Goal: Information Seeking & Learning: Find specific fact

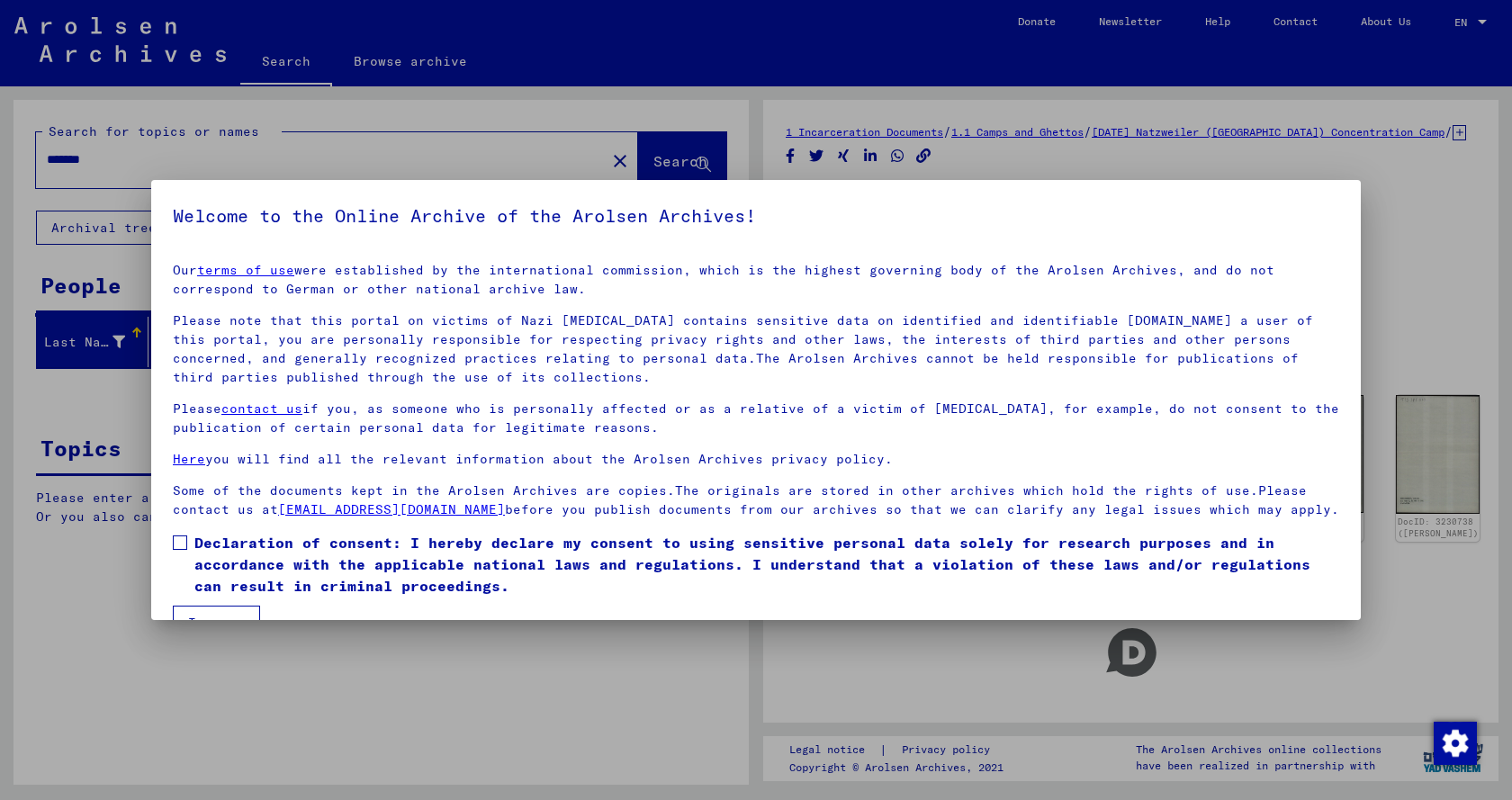
drag, startPoint x: 180, startPoint y: 569, endPoint x: 189, endPoint y: 565, distance: 9.8
click at [180, 569] on label "Declaration of consent: I hereby declare my consent to using sensitive personal…" at bounding box center [756, 564] width 1166 height 65
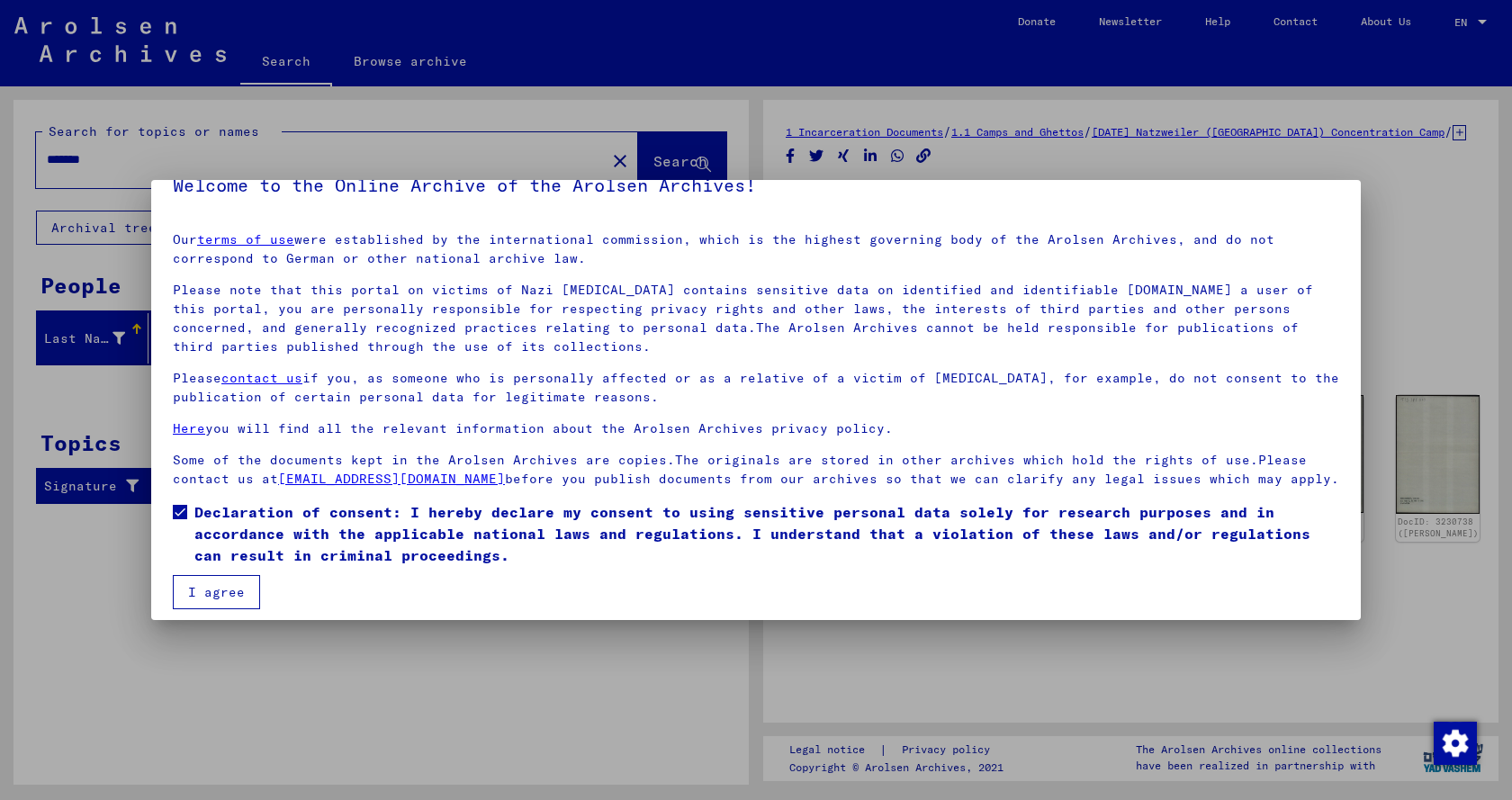
scroll to position [61, 0]
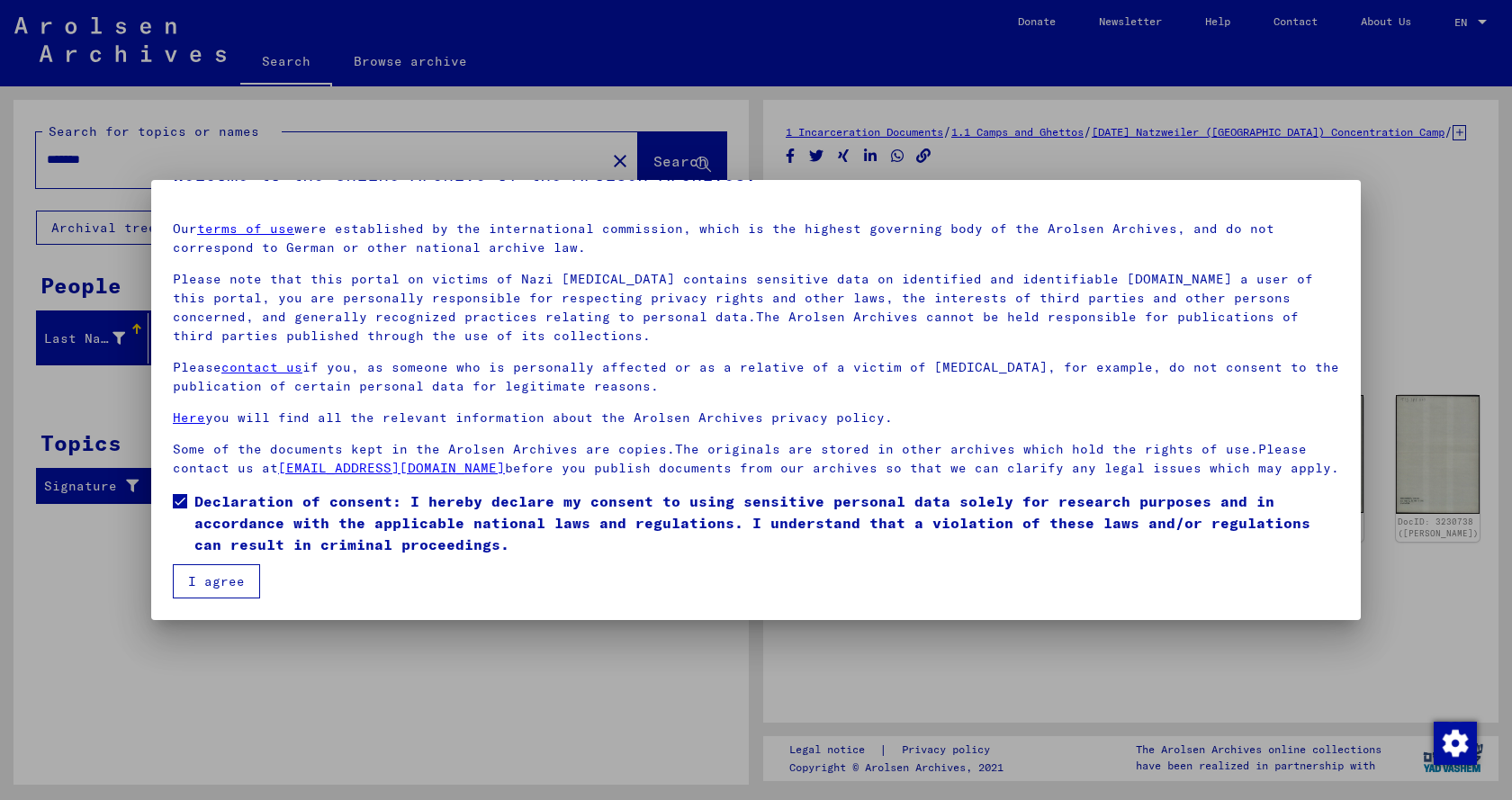
click at [239, 587] on button "I agree" at bounding box center [217, 582] width 87 height 34
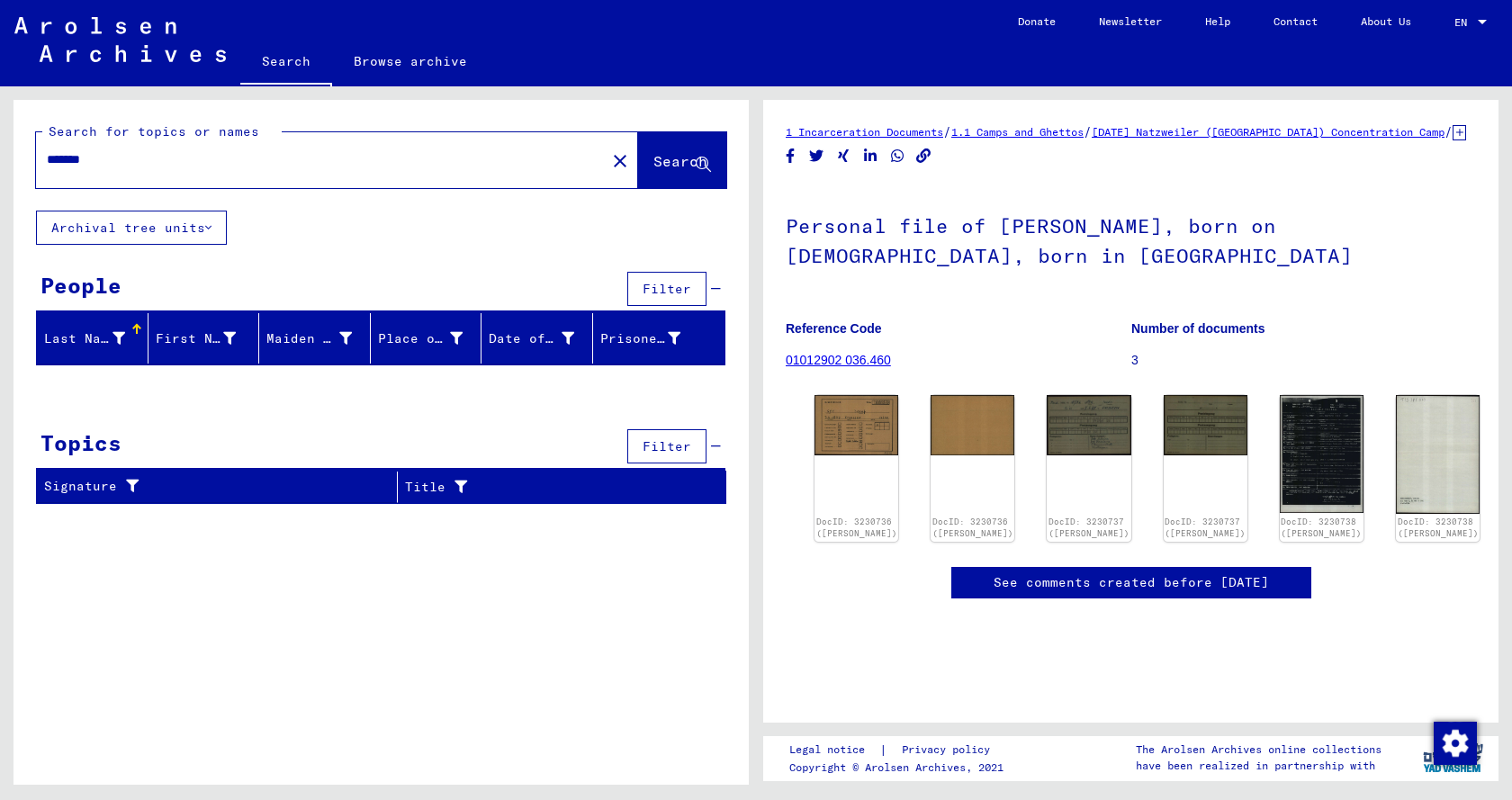
click at [144, 165] on input "*******" at bounding box center [321, 160] width 548 height 19
drag, startPoint x: 144, startPoint y: 165, endPoint x: 0, endPoint y: 154, distance: 144.4
click at [0, 154] on div "Search for topics or names ******* close Search Archival tree units People Filt…" at bounding box center [377, 435] width 756 height 699
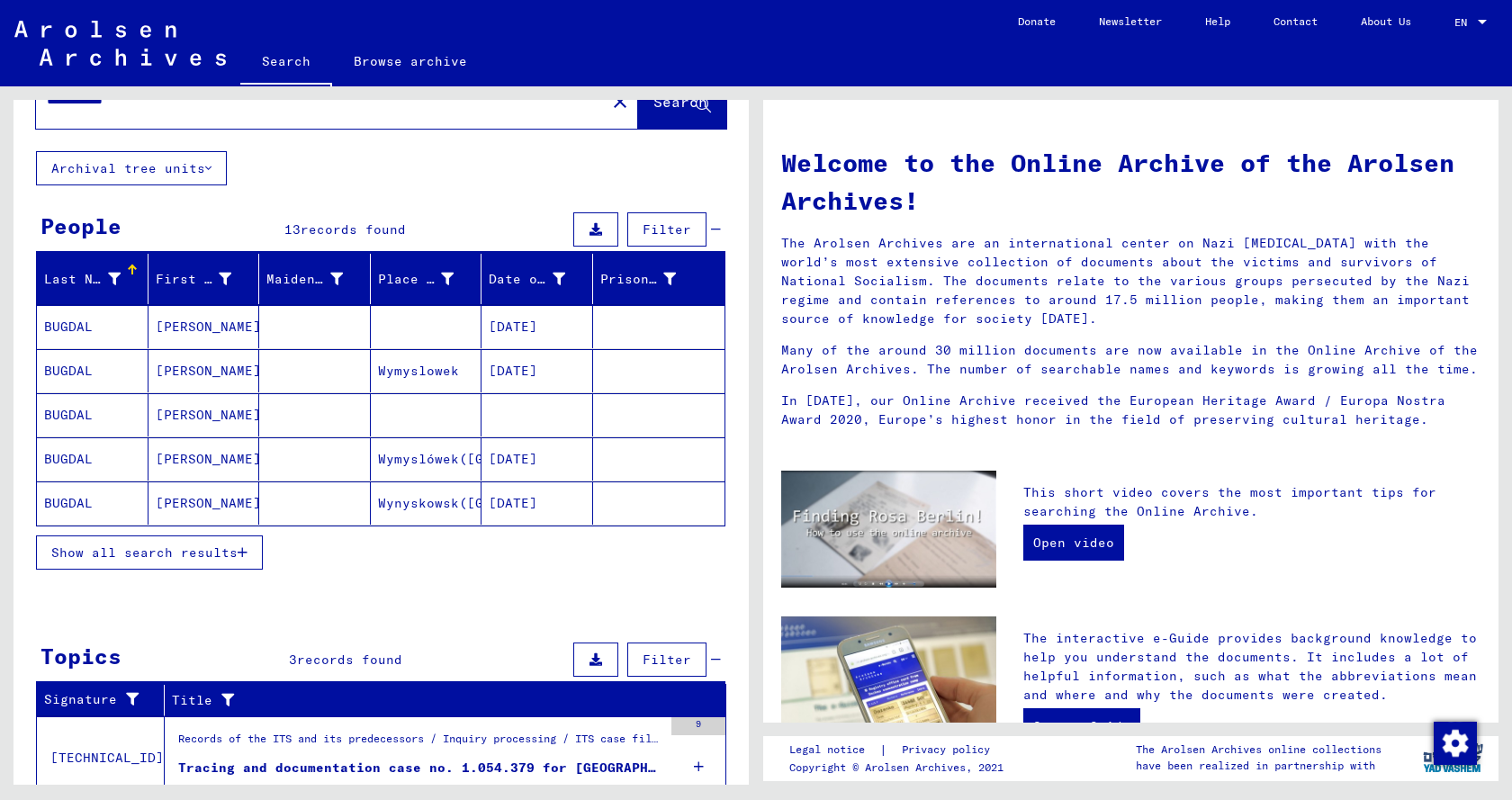
scroll to position [90, 0]
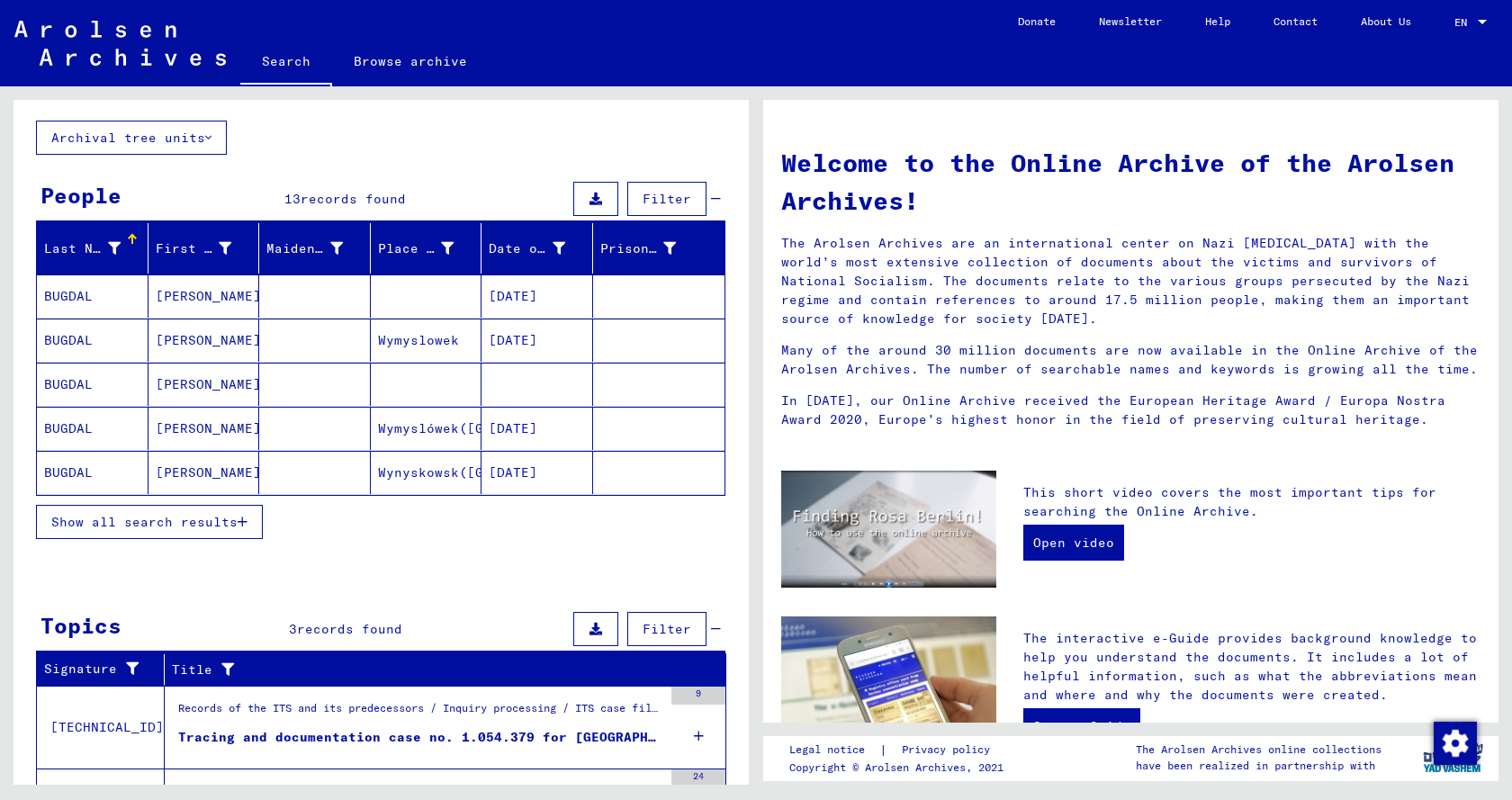
click at [72, 467] on mat-cell "BUGDAL" at bounding box center [93, 473] width 112 height 43
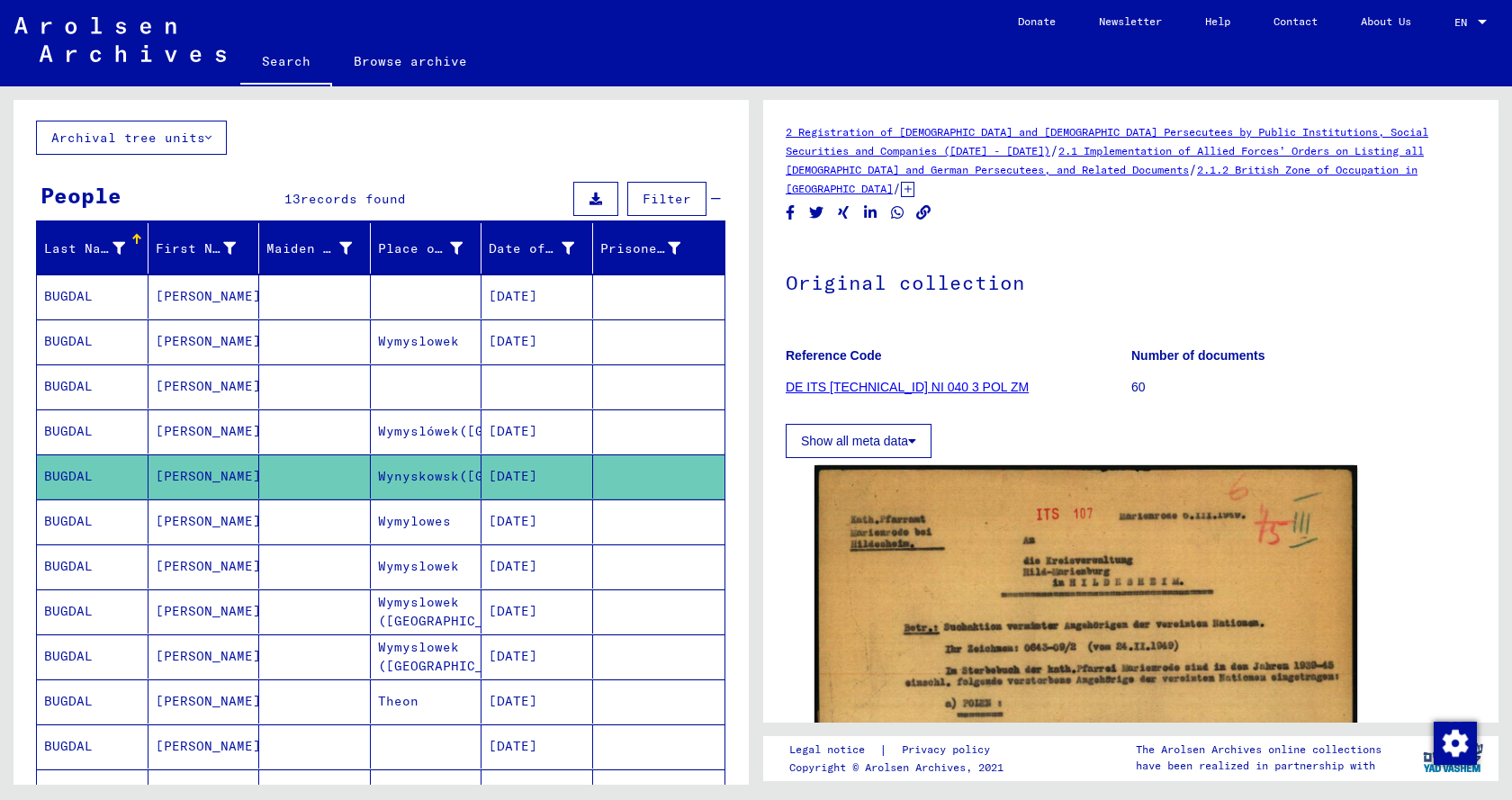
click at [79, 410] on mat-cell "BUGDAL" at bounding box center [93, 431] width 112 height 44
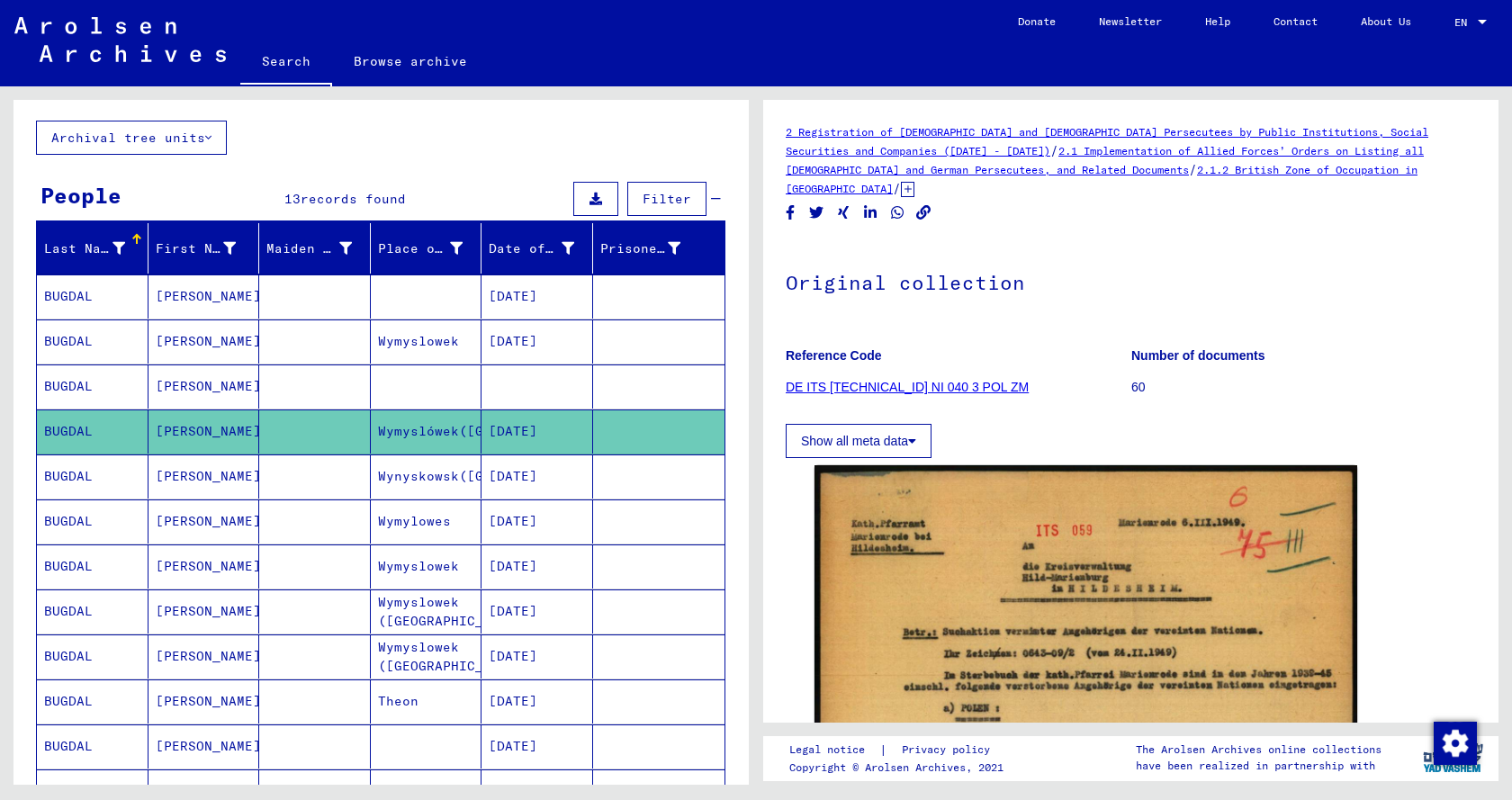
click at [84, 384] on mat-cell "BUGDAL" at bounding box center [93, 386] width 112 height 44
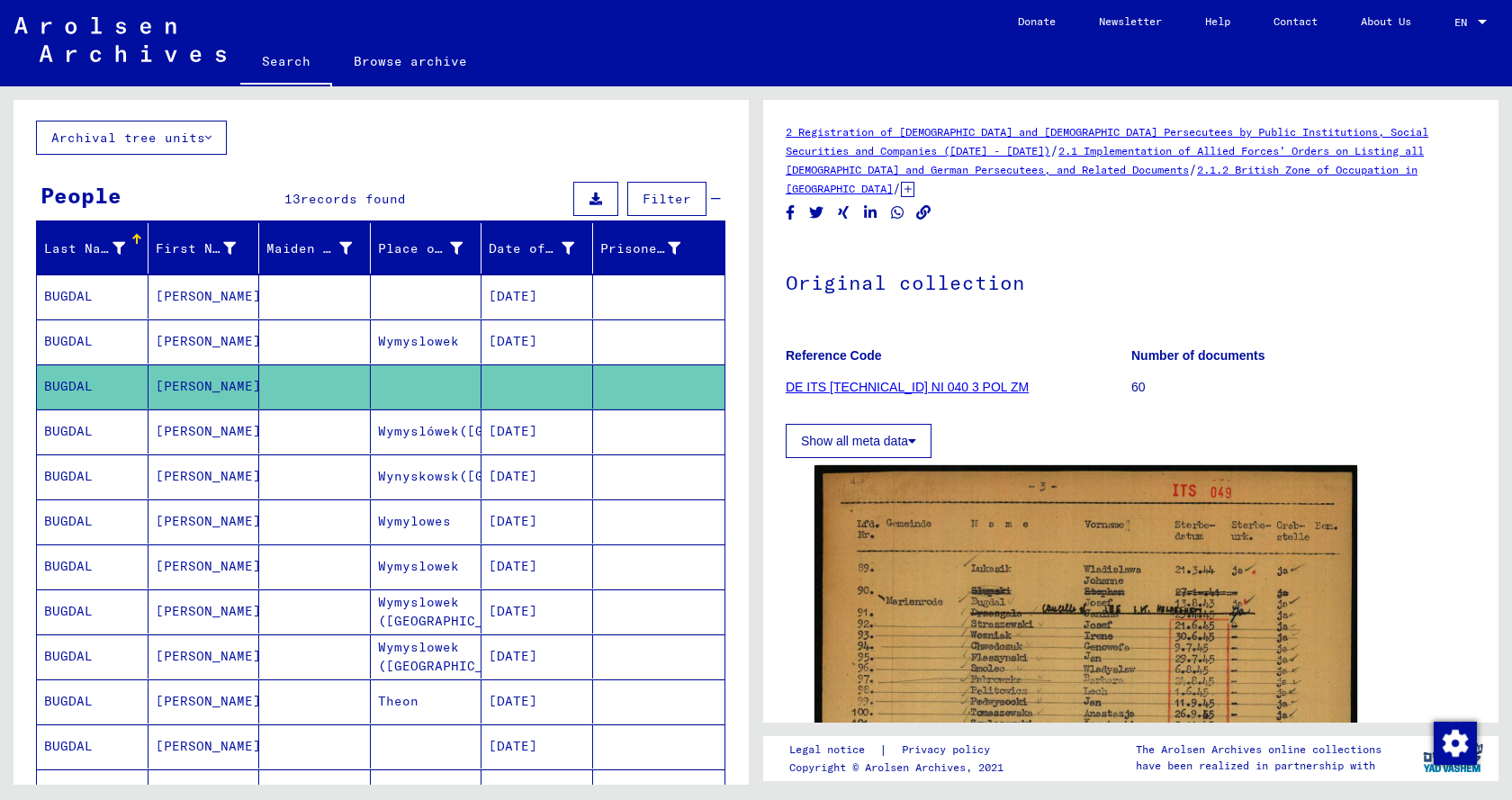
click at [85, 346] on mat-cell "BUGDAL" at bounding box center [93, 341] width 112 height 44
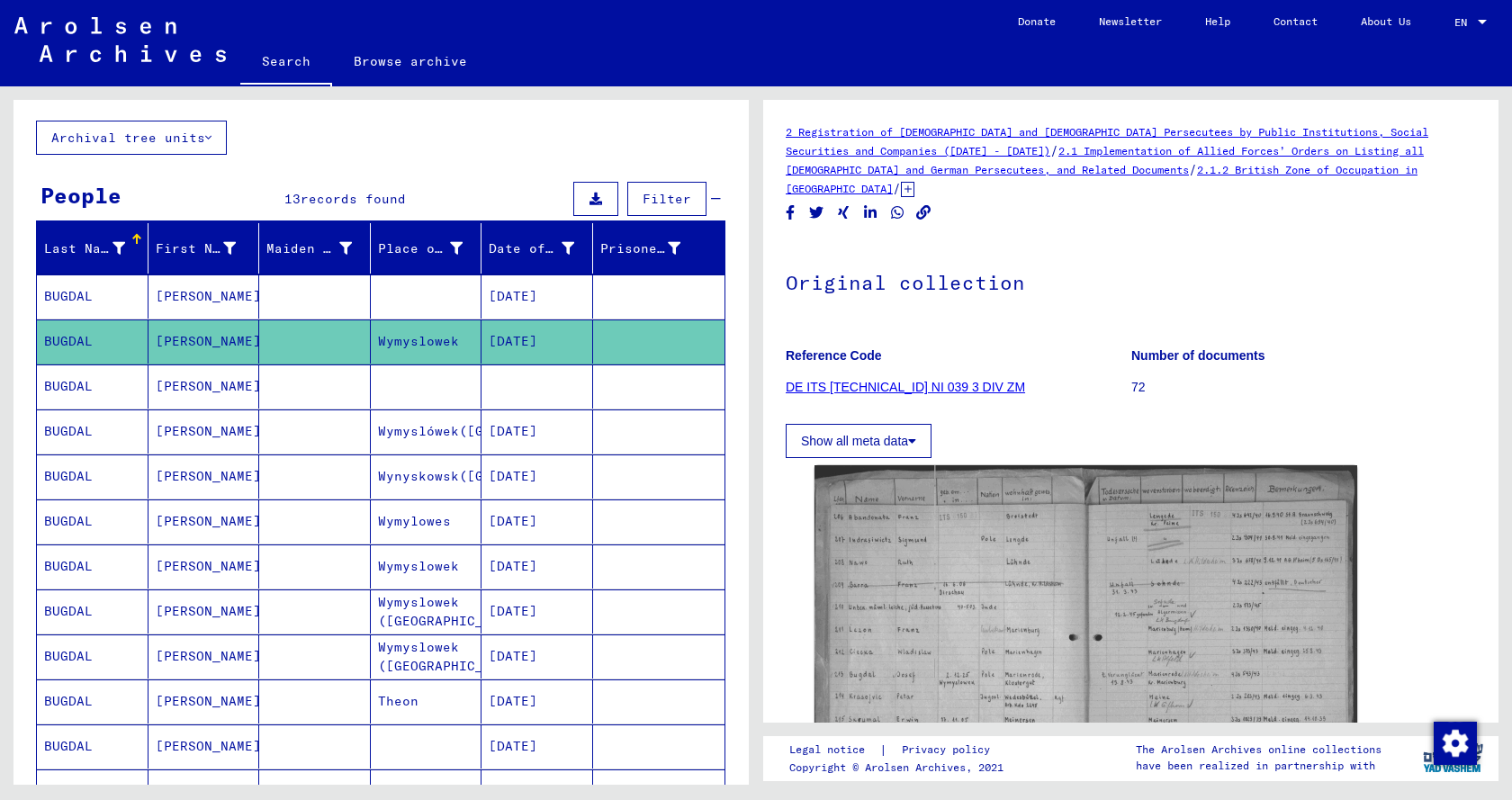
click at [71, 304] on mat-cell "BUGDAL" at bounding box center [93, 296] width 112 height 44
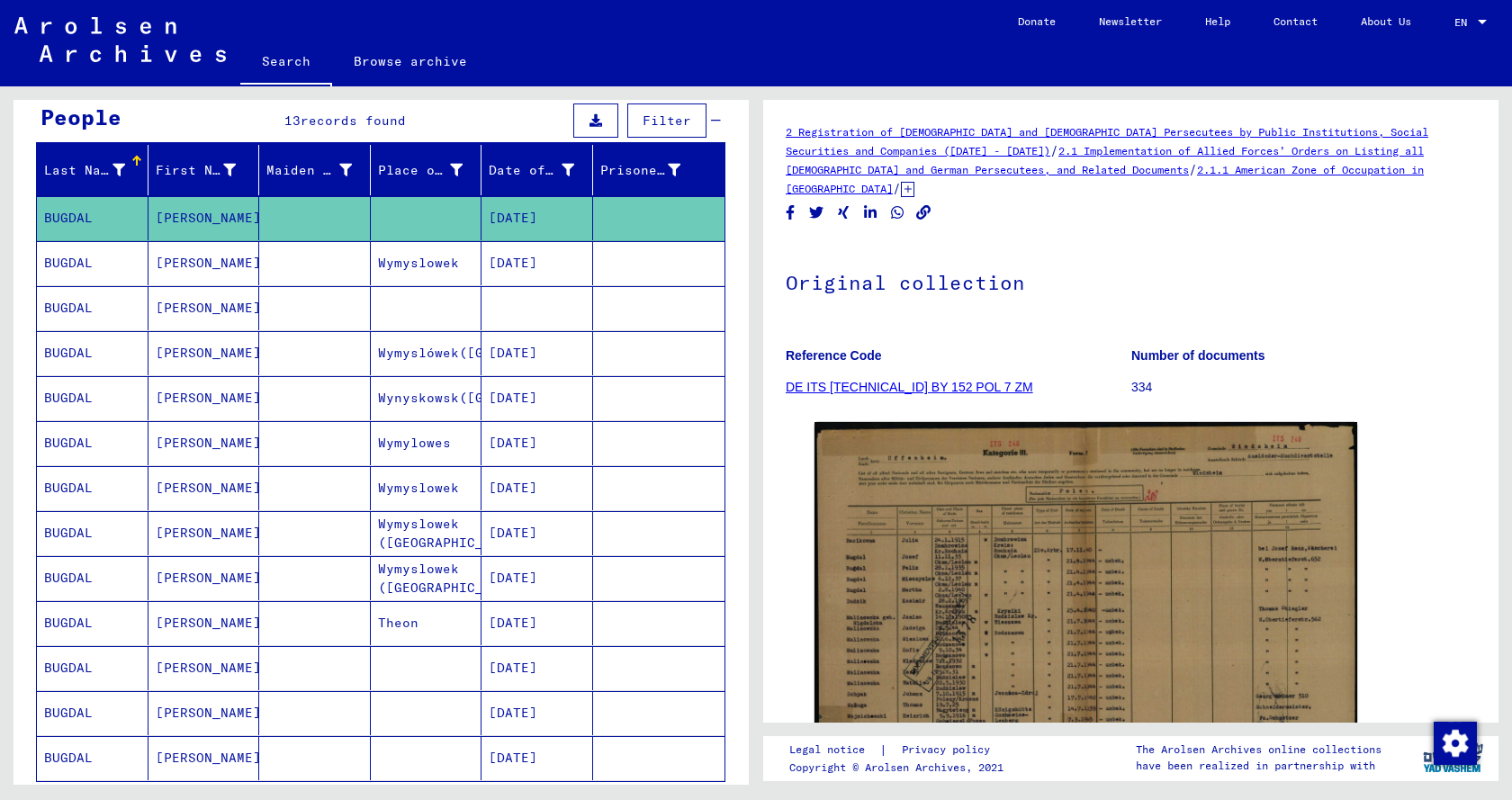
scroll to position [270, 0]
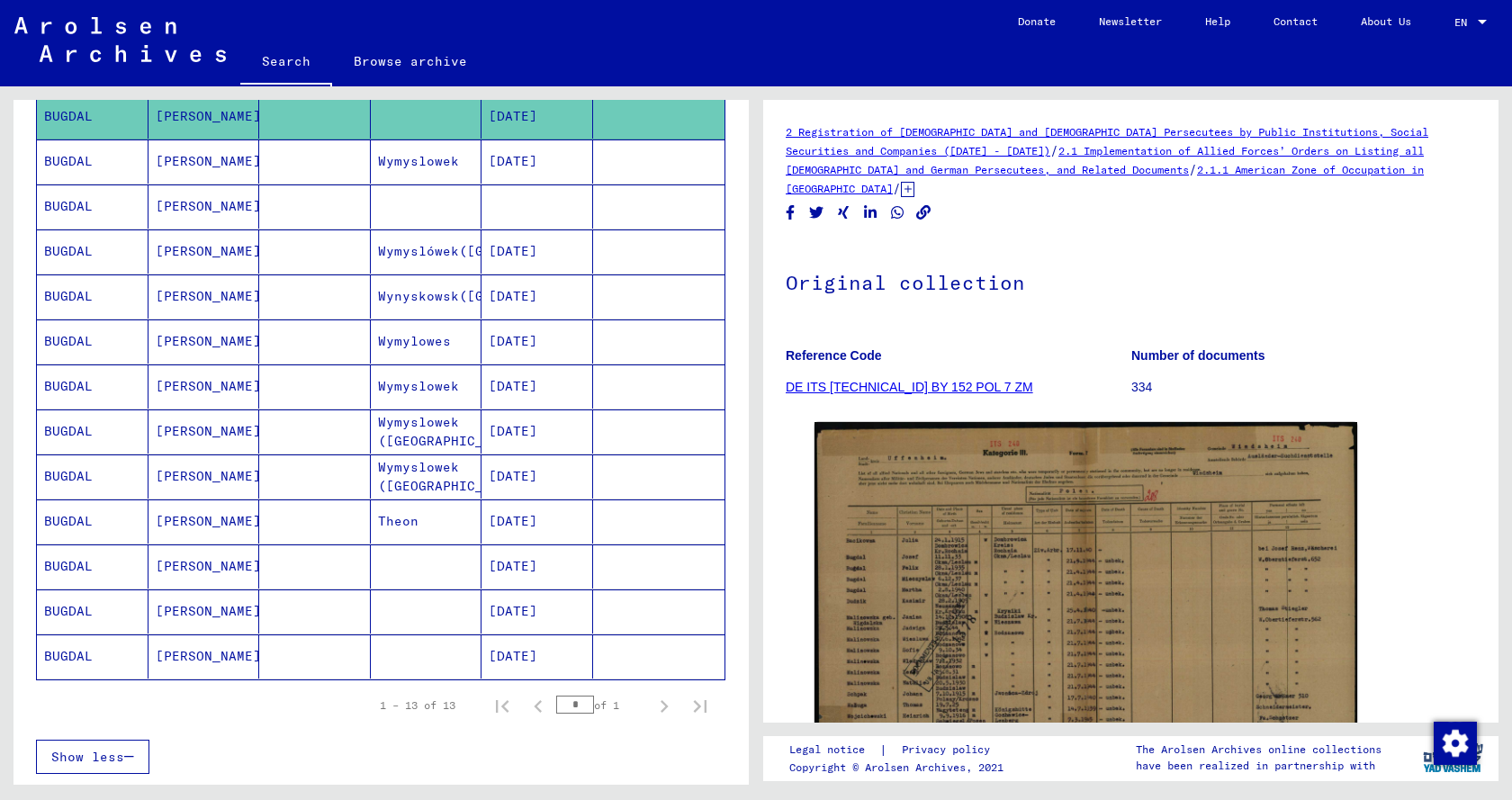
click at [71, 476] on mat-cell "BUGDAL" at bounding box center [93, 477] width 112 height 44
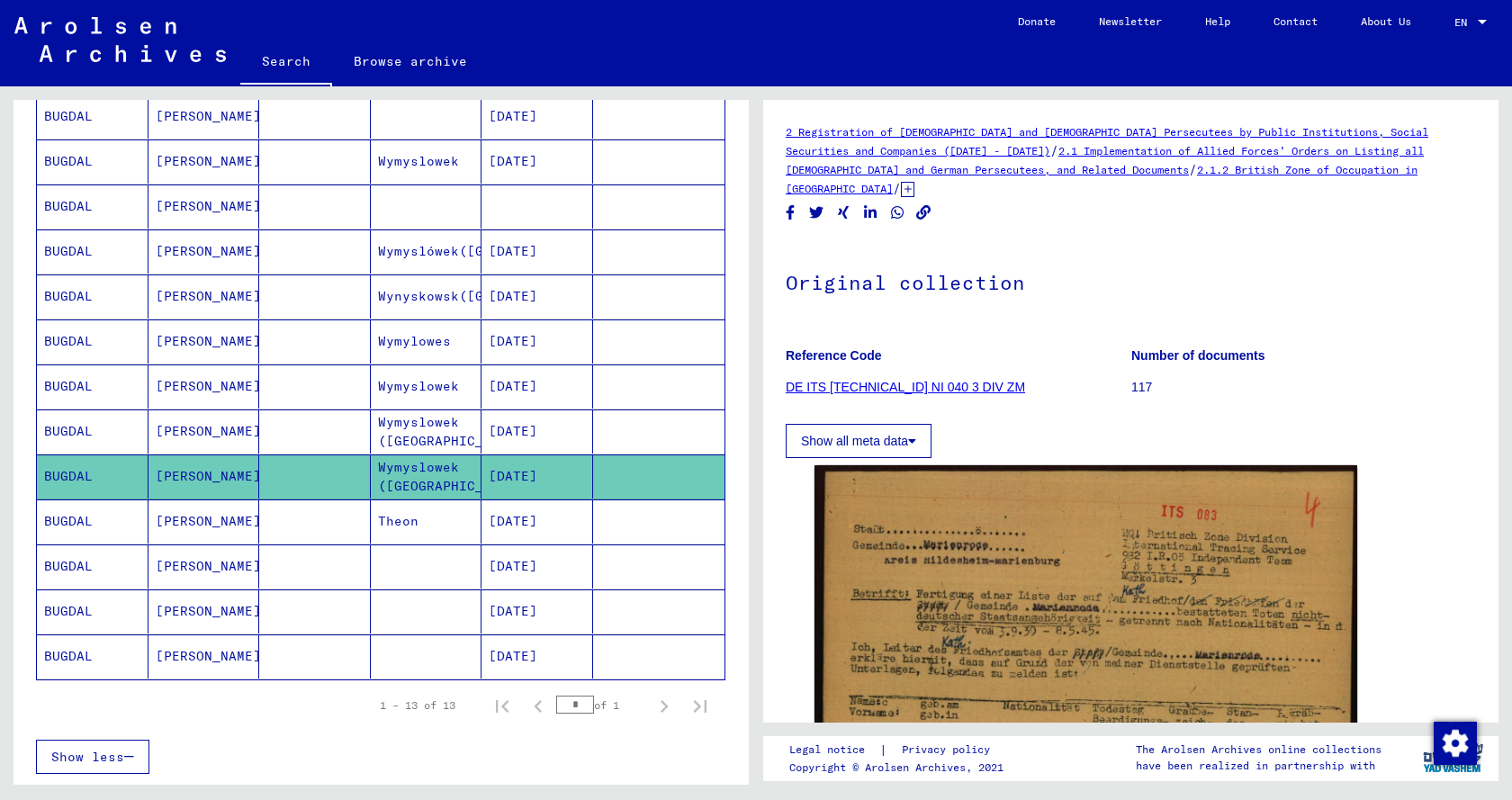
click at [98, 420] on mat-cell "BUGDAL" at bounding box center [93, 431] width 112 height 44
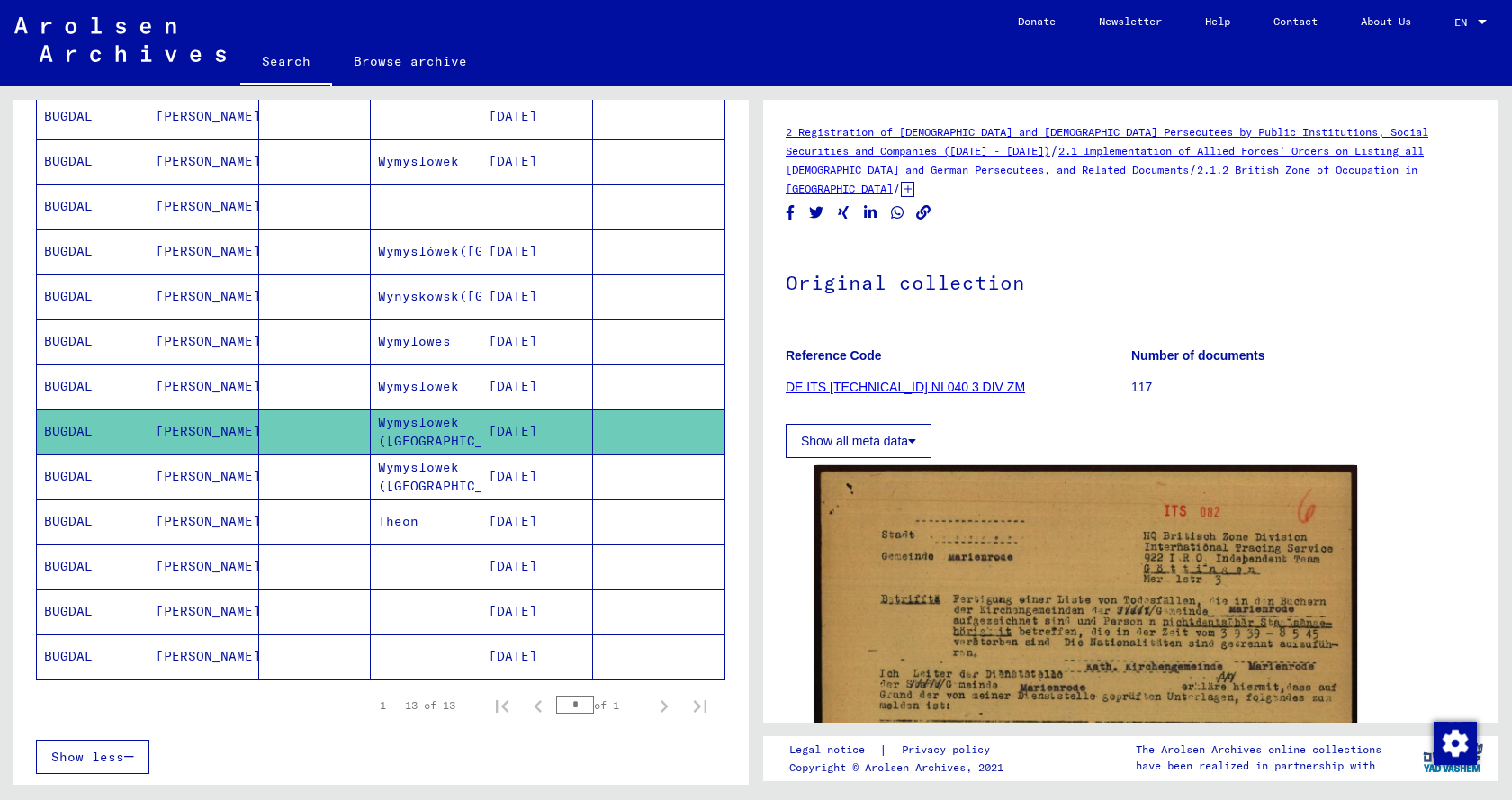
click at [88, 384] on mat-cell "BUGDAL" at bounding box center [93, 386] width 112 height 44
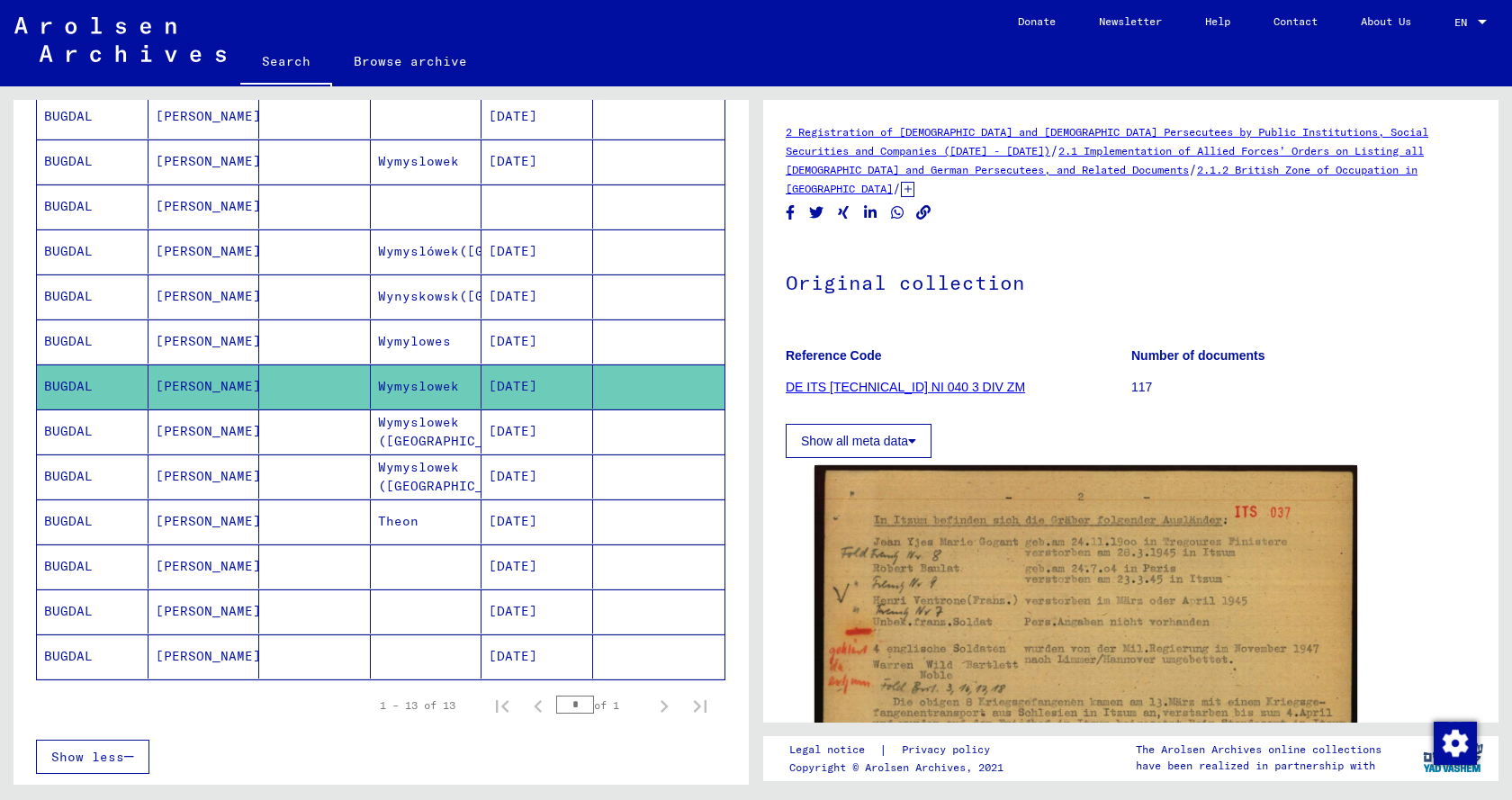
click at [75, 345] on mat-cell "BUGDAL" at bounding box center [93, 341] width 112 height 44
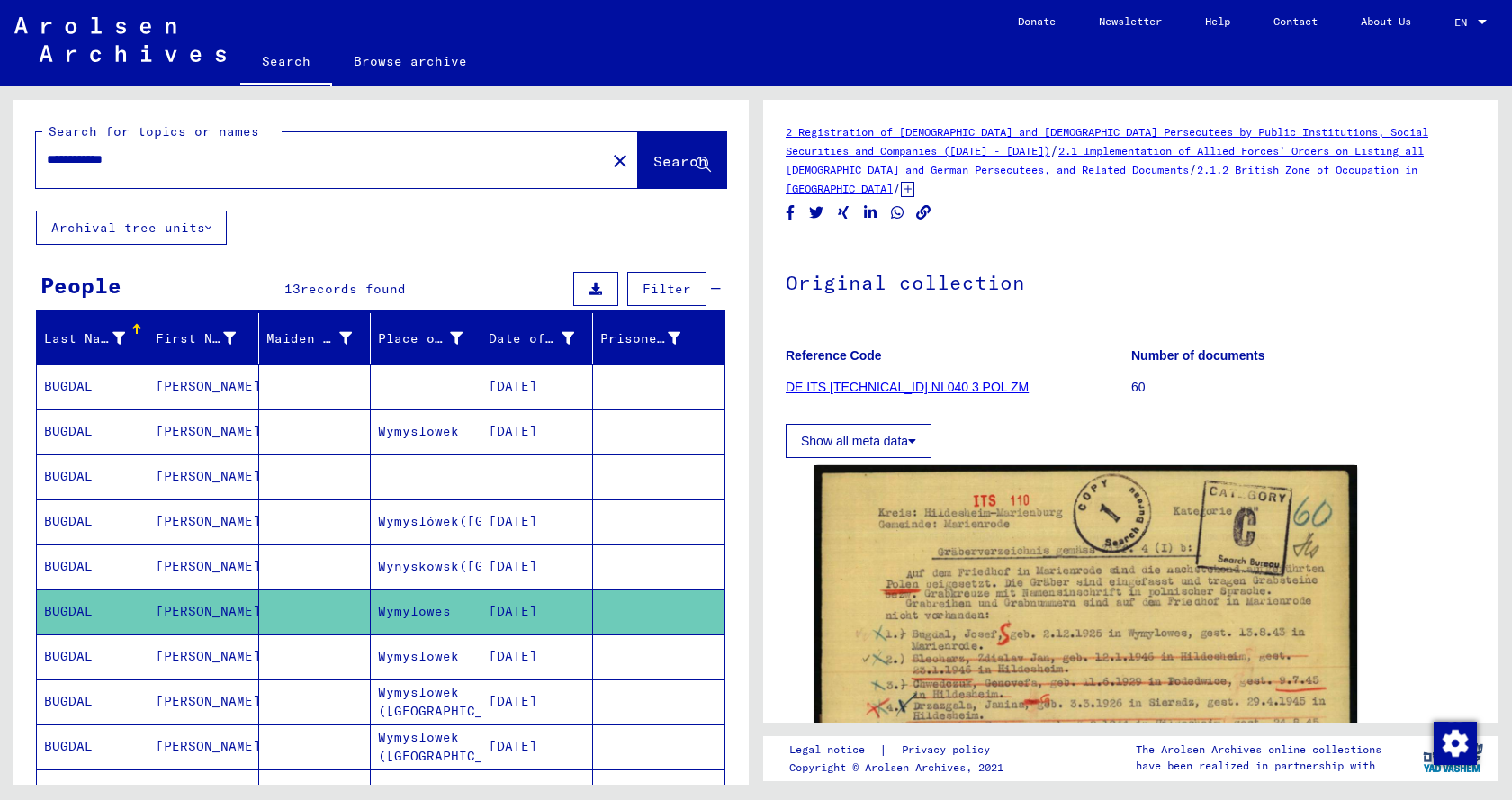
drag, startPoint x: 173, startPoint y: 160, endPoint x: 100, endPoint y: 159, distance: 73.0
click at [100, 159] on input "**********" at bounding box center [321, 160] width 548 height 19
type input "**********"
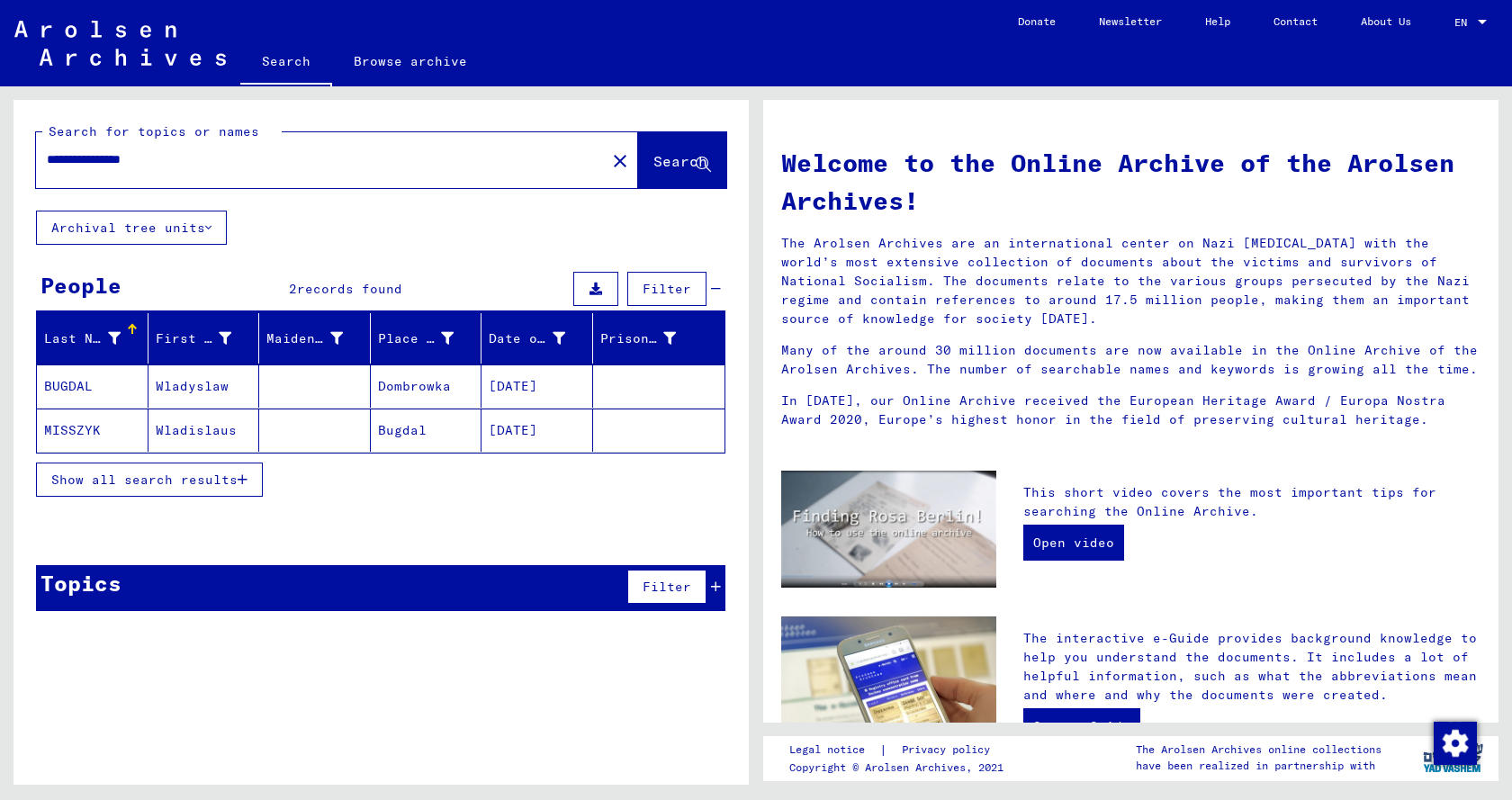
click at [79, 382] on mat-cell "BUGDAL" at bounding box center [93, 386] width 112 height 43
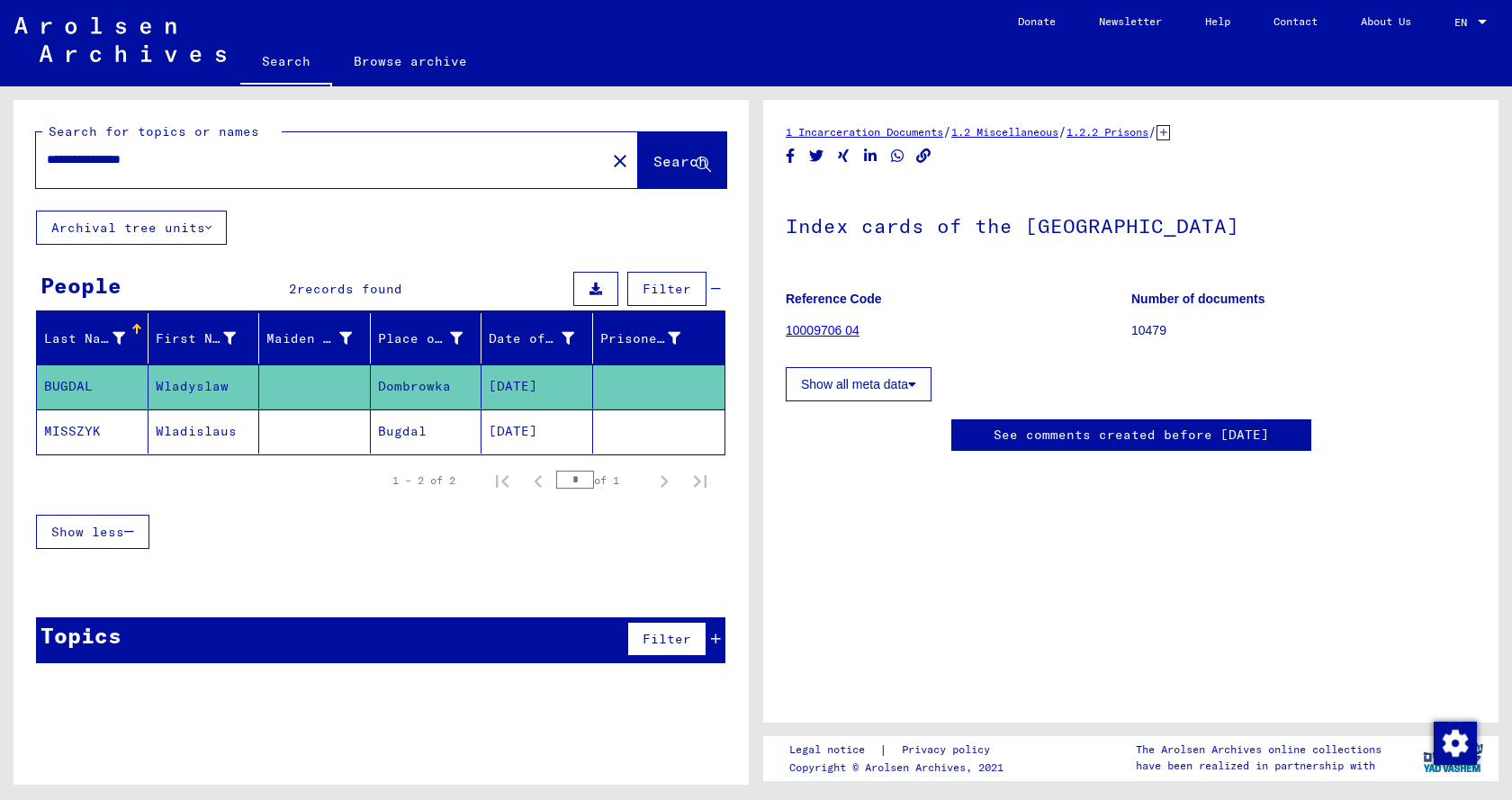
click at [290, 539] on div "Show less" at bounding box center [380, 531] width 689 height 52
click at [96, 432] on mat-cell "MISSZYK" at bounding box center [93, 431] width 112 height 44
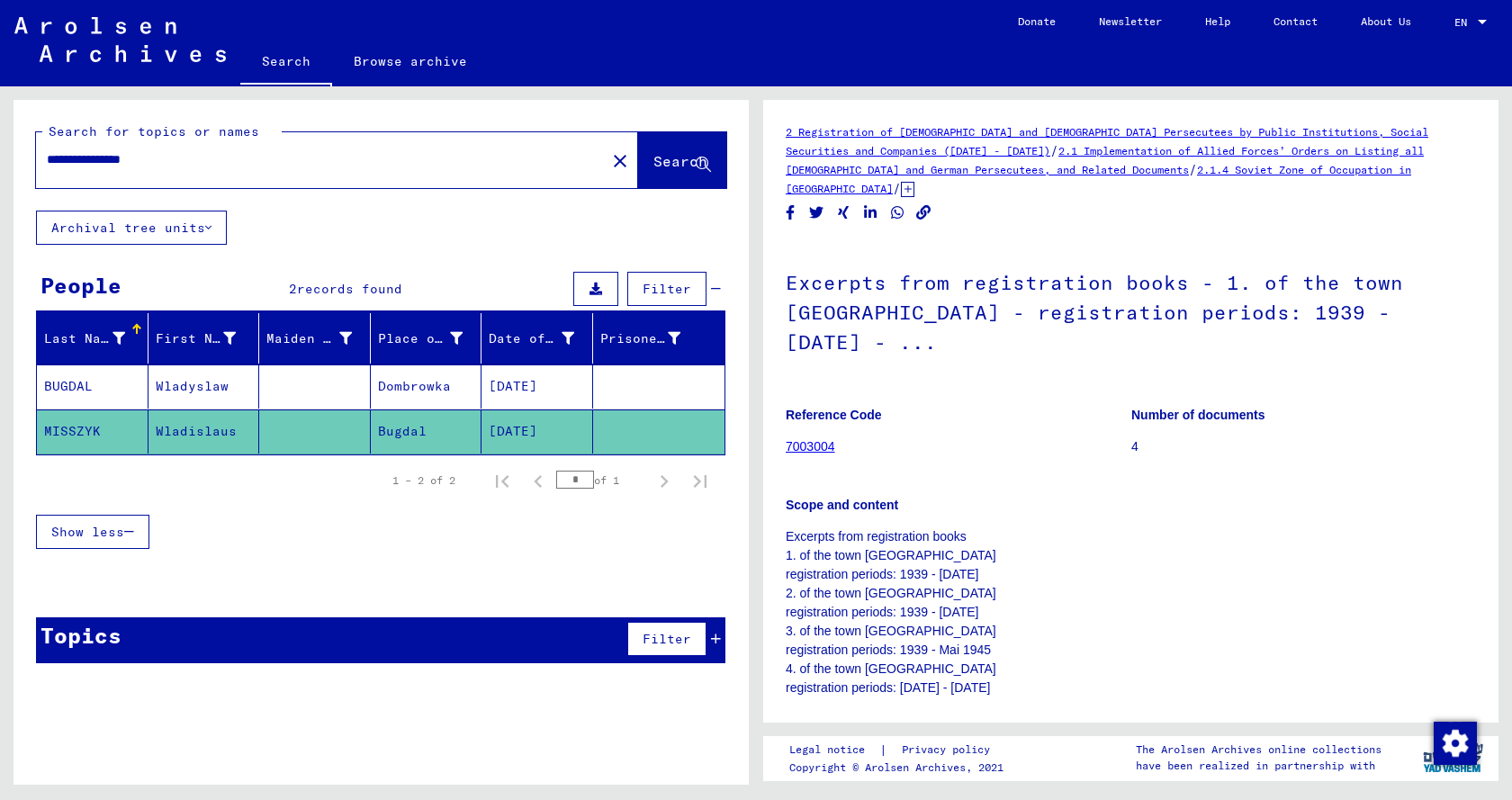
click at [90, 384] on mat-cell "BUGDAL" at bounding box center [93, 386] width 112 height 44
